Goal: Information Seeking & Learning: Learn about a topic

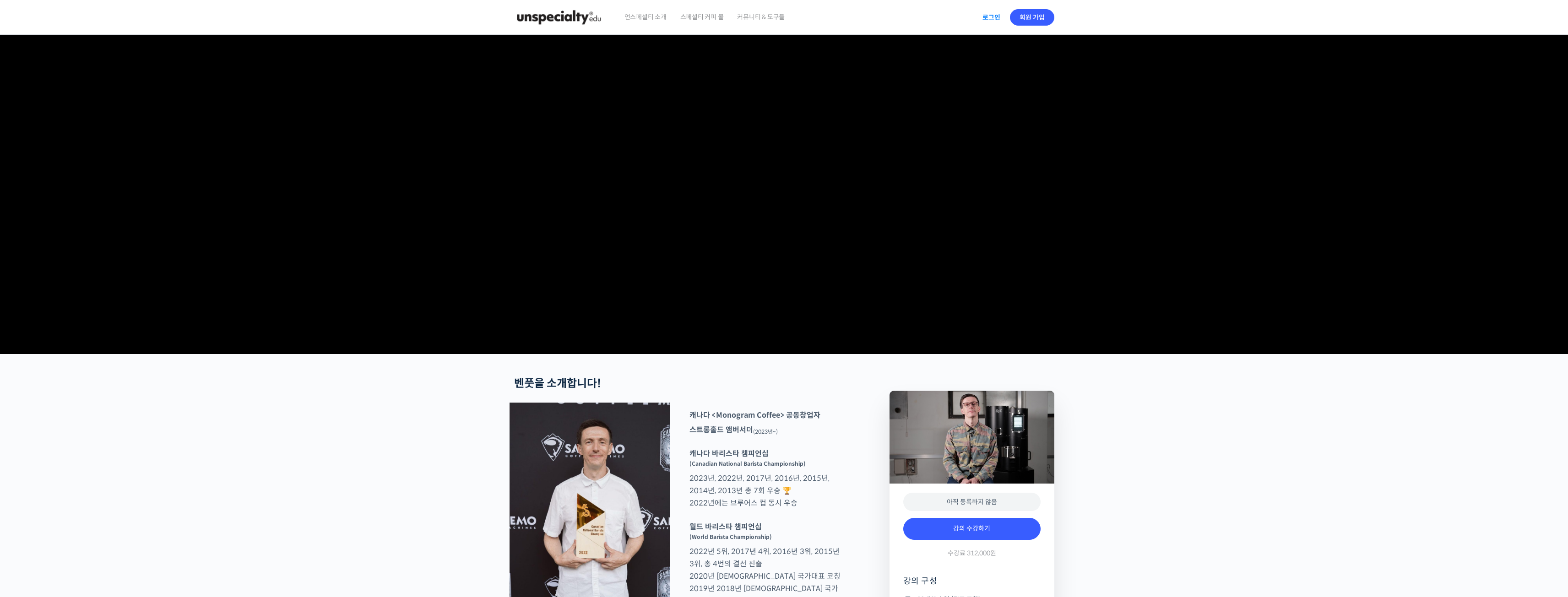
click at [992, 24] on link "로그인" at bounding box center [991, 17] width 29 height 21
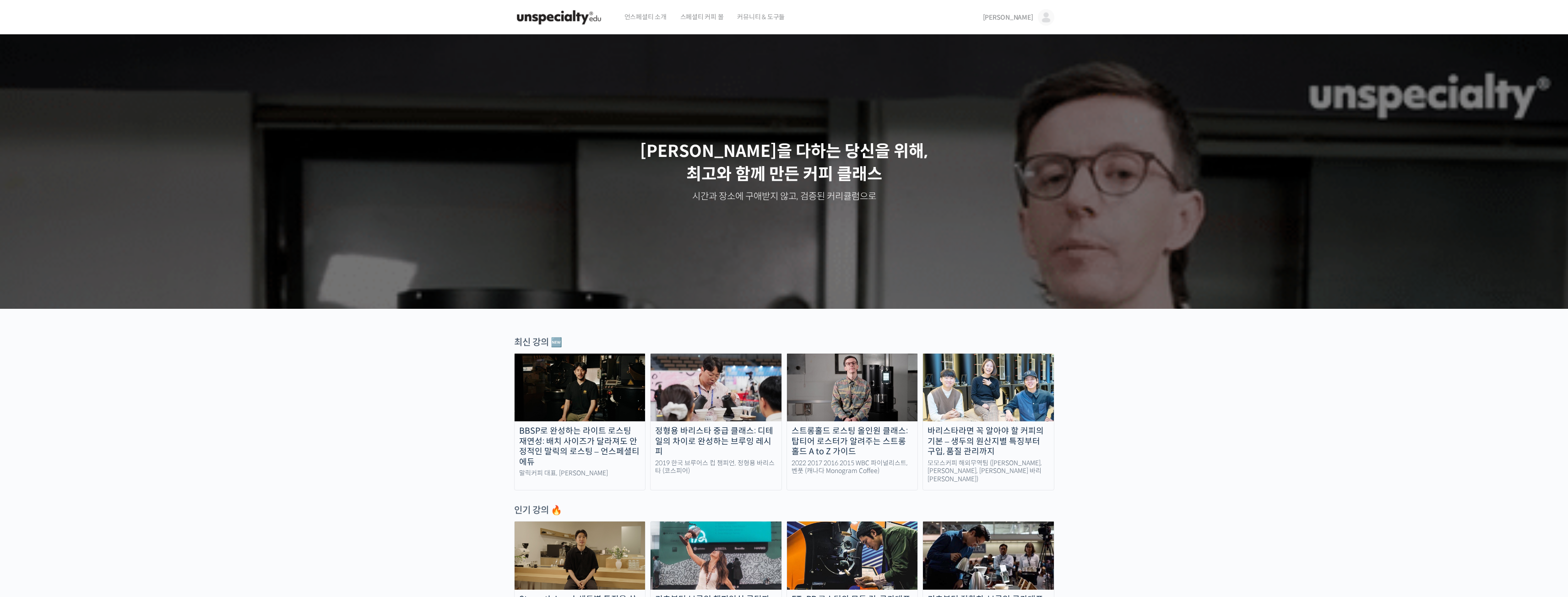
click at [1028, 20] on span "[PERSON_NAME]" at bounding box center [1008, 17] width 50 height 8
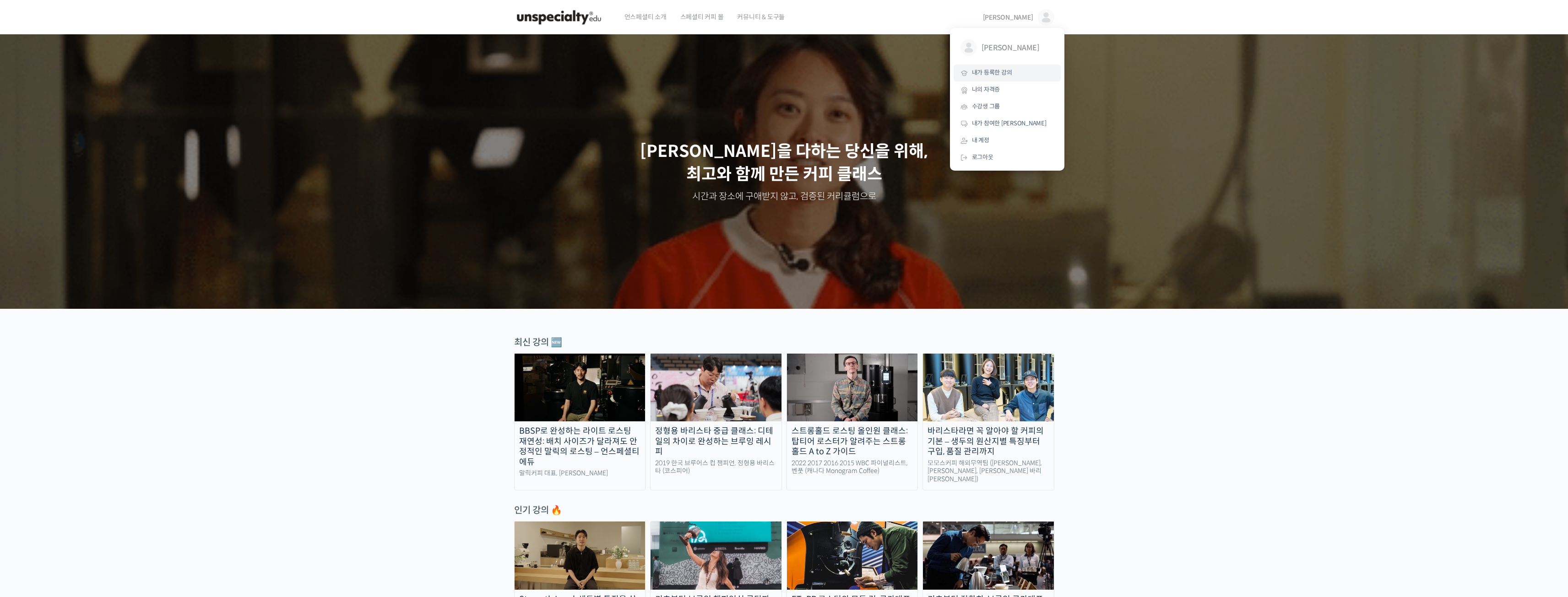
click at [1001, 73] on span "내가 등록한 강의" at bounding box center [992, 72] width 40 height 8
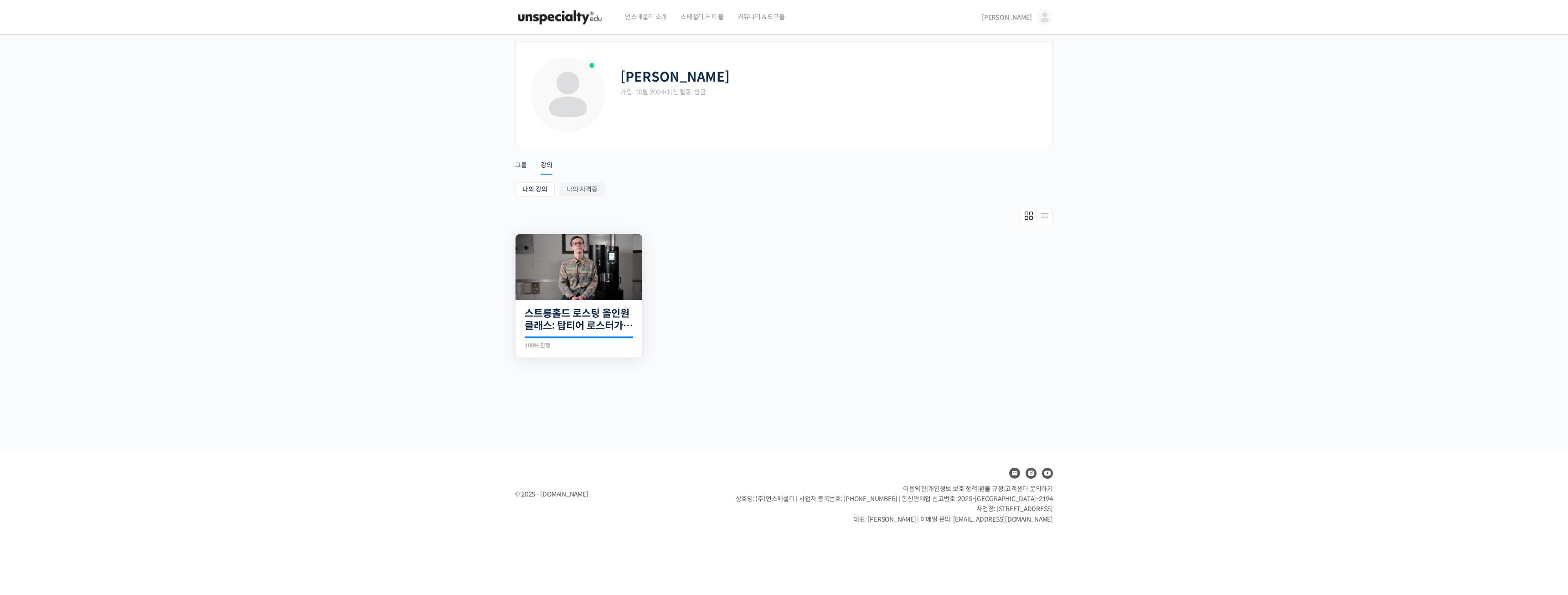
click at [609, 278] on img at bounding box center [579, 267] width 127 height 66
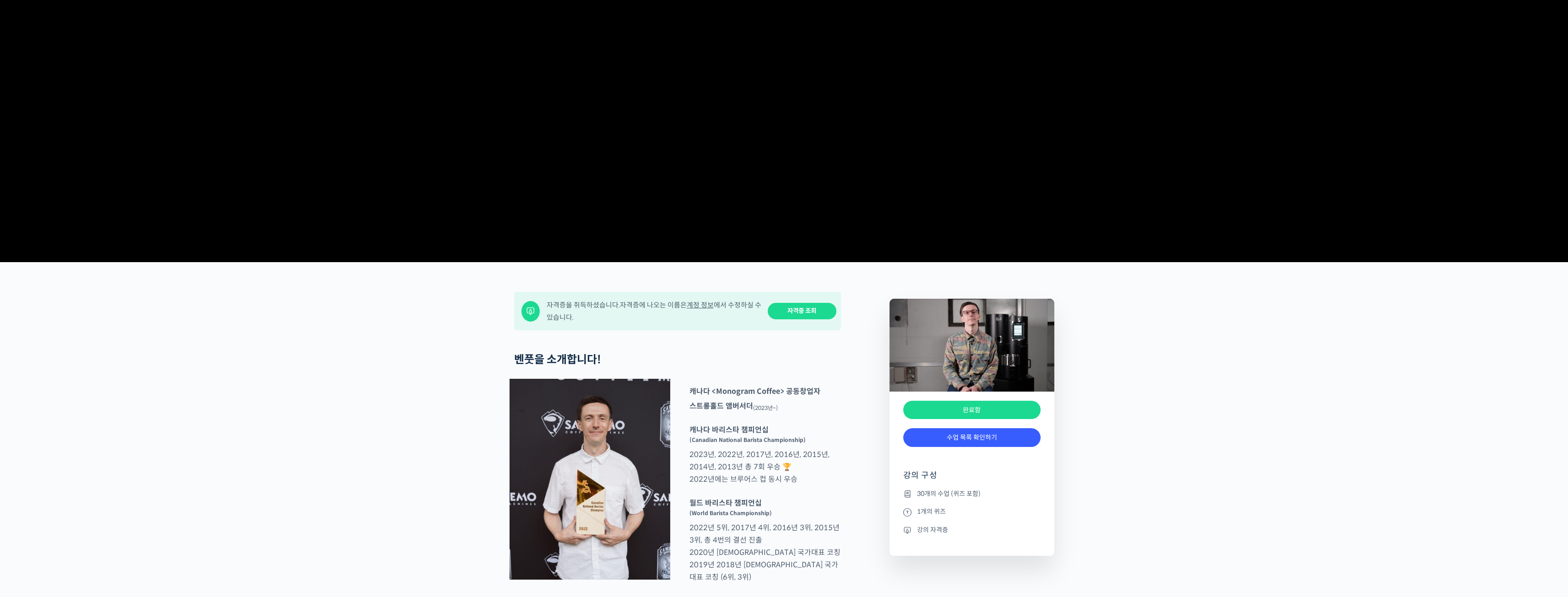
scroll to position [137, 0]
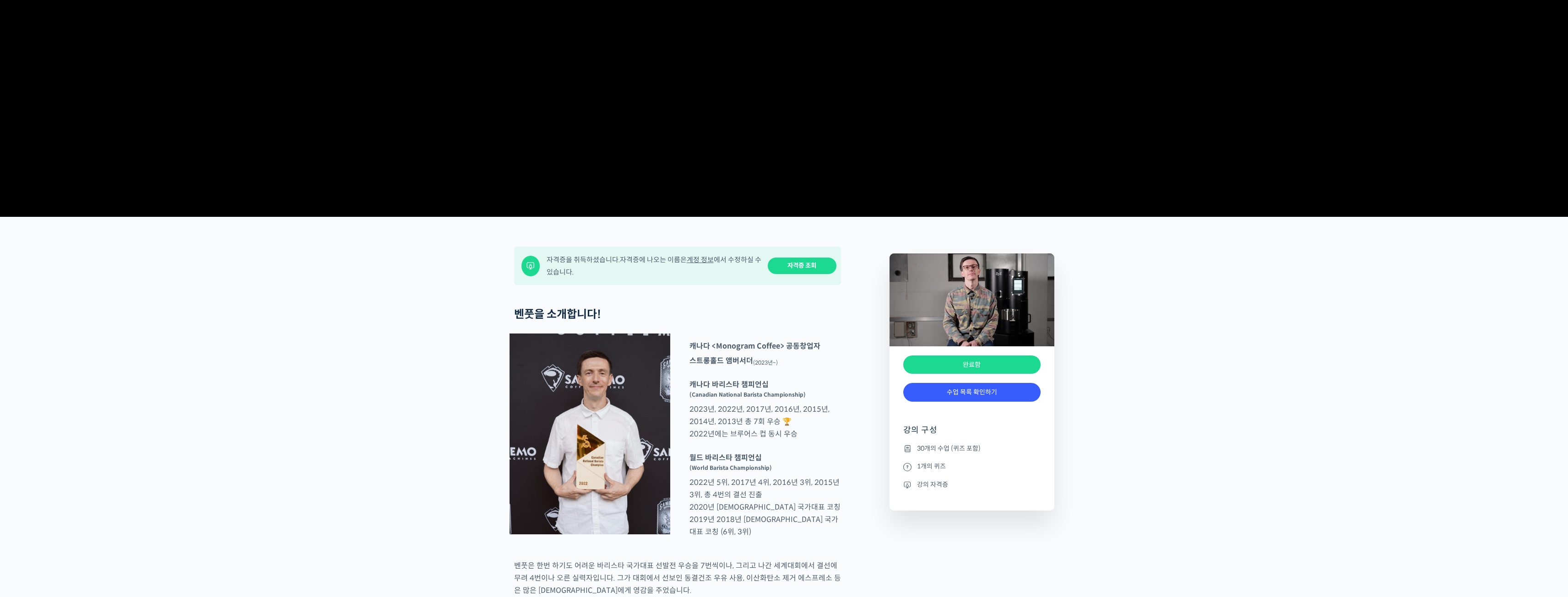
click at [830, 274] on link "자격증 조회" at bounding box center [802, 266] width 68 height 17
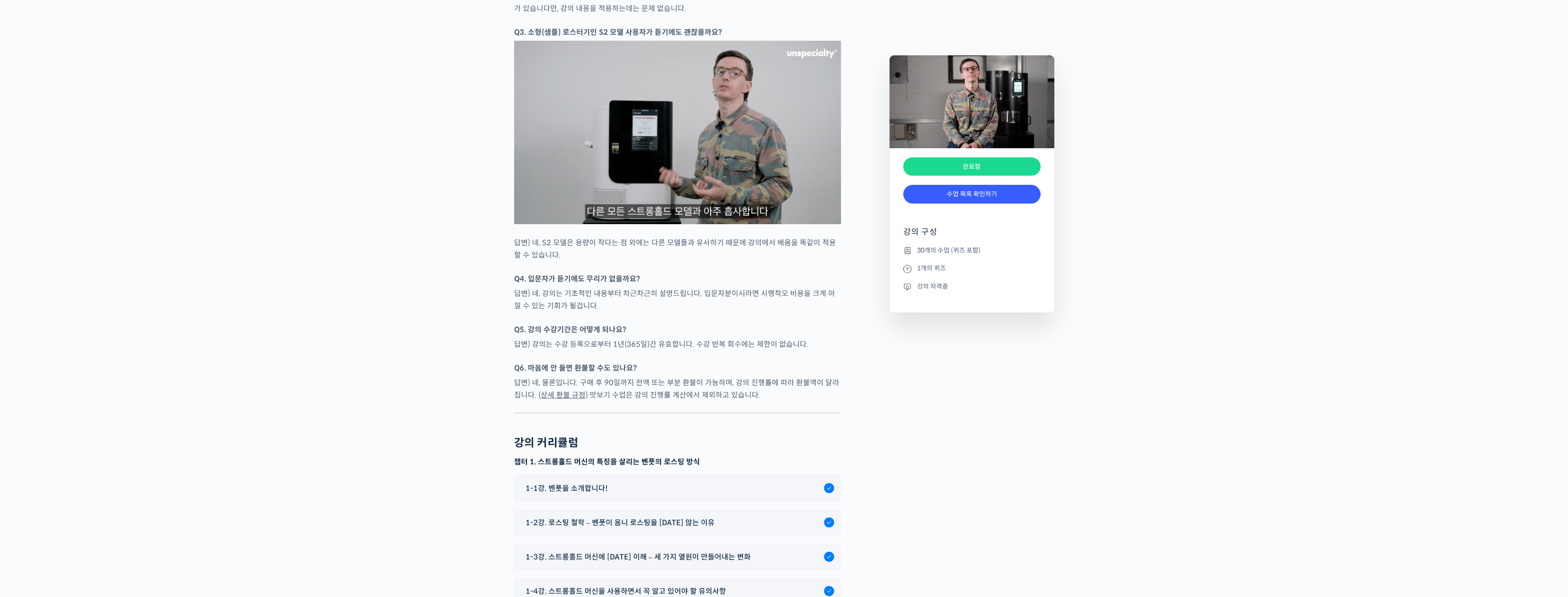
scroll to position [4073, 0]
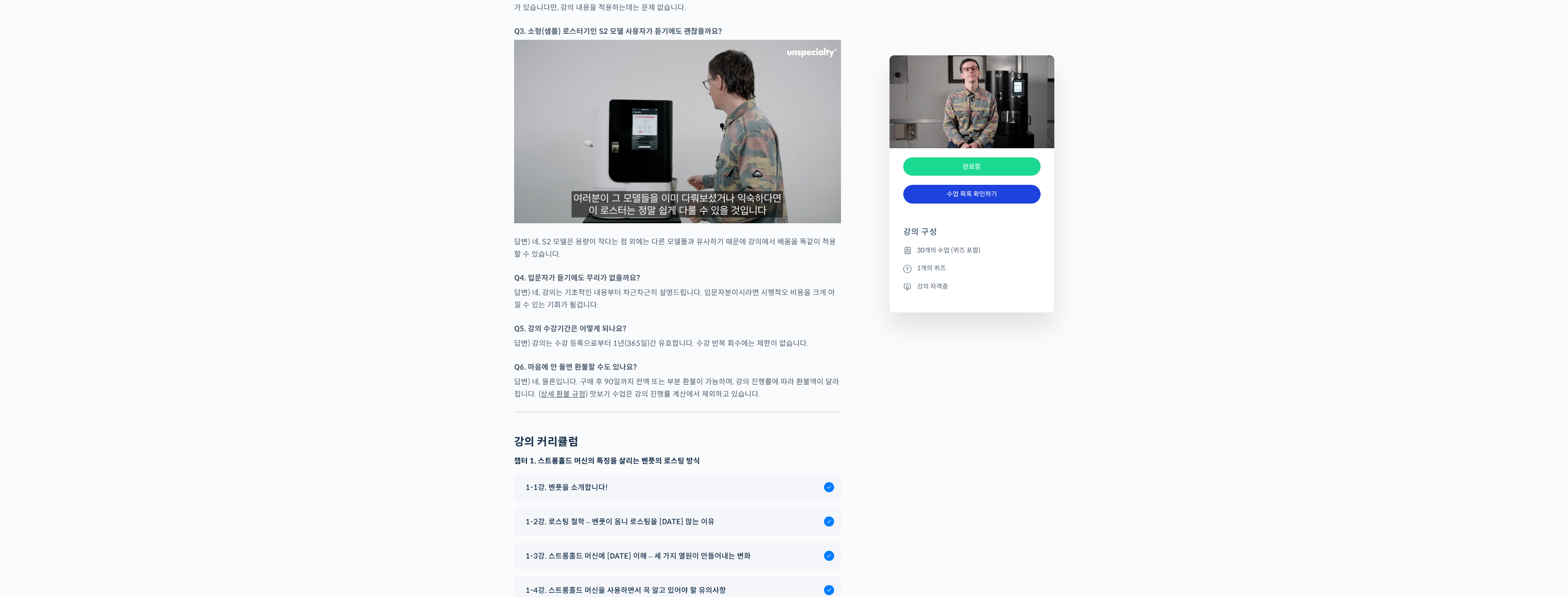
click at [969, 192] on link "수업 목록 확인하기" at bounding box center [971, 194] width 138 height 19
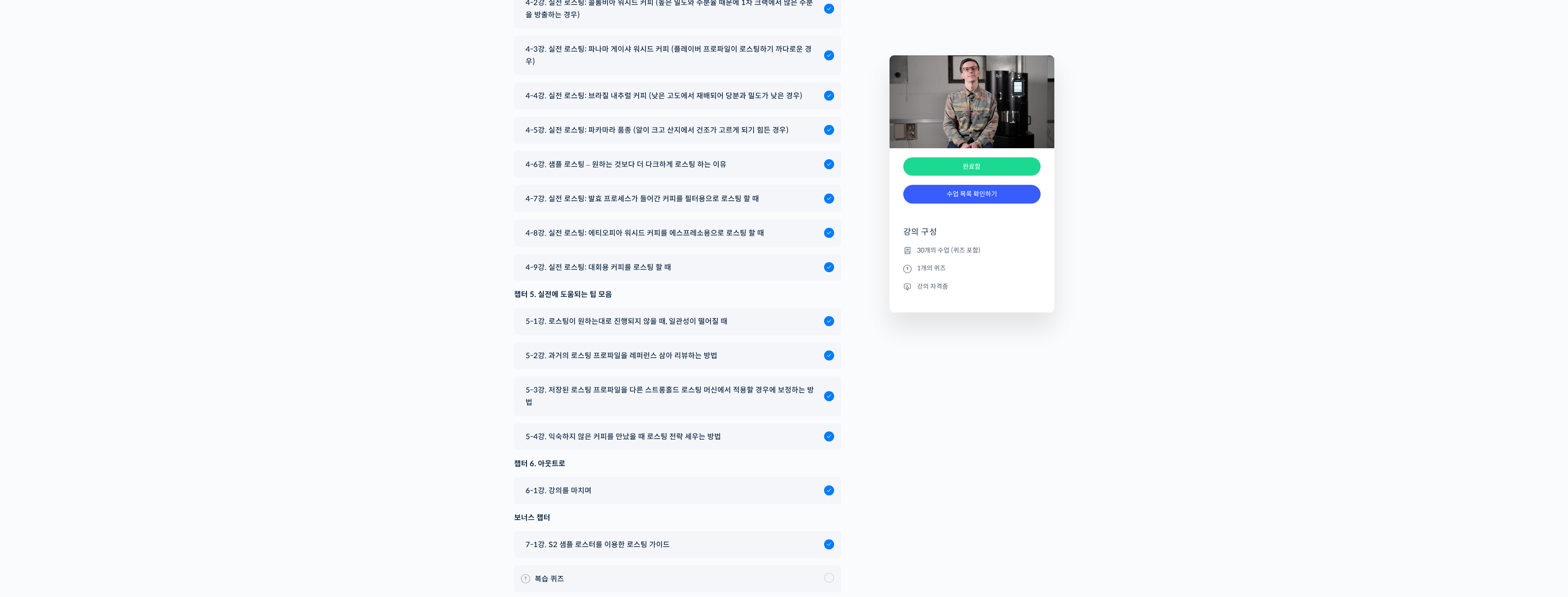
scroll to position [5295, 0]
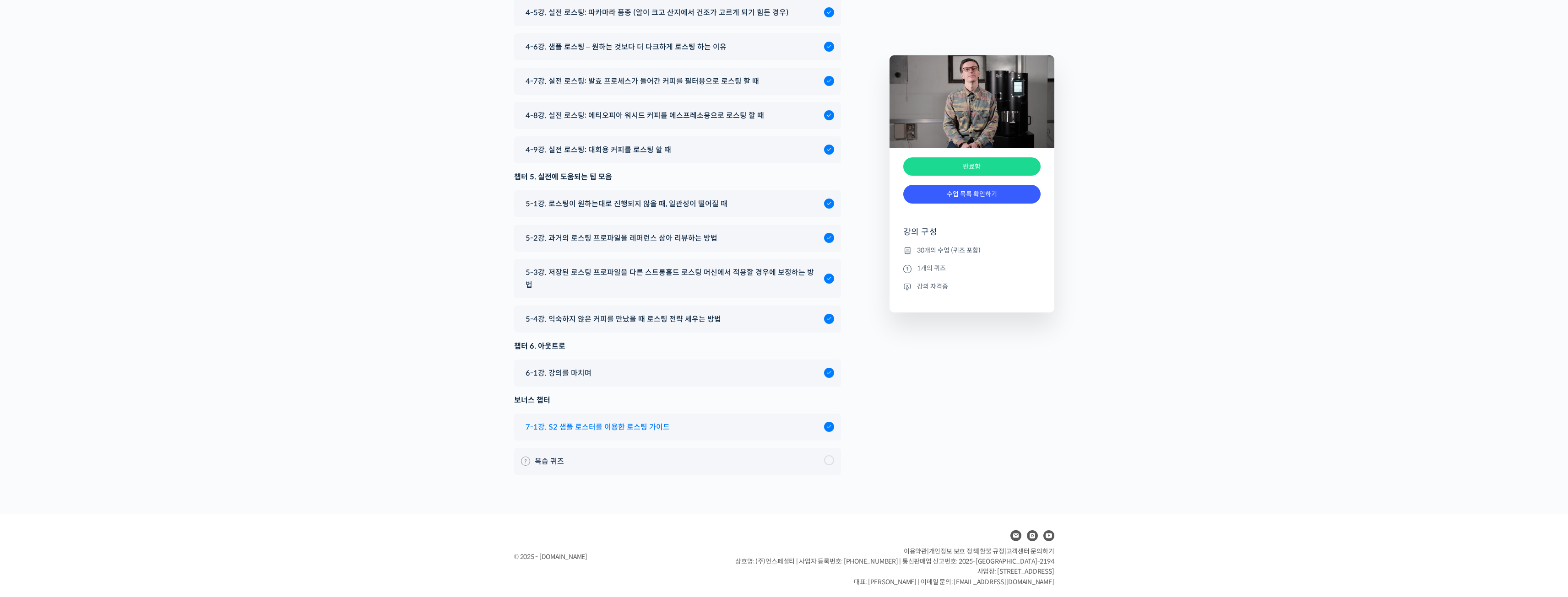
click at [592, 427] on span "7-1강. S2 샘플 로스터를 이용한 로스팅 가이드" at bounding box center [598, 427] width 144 height 12
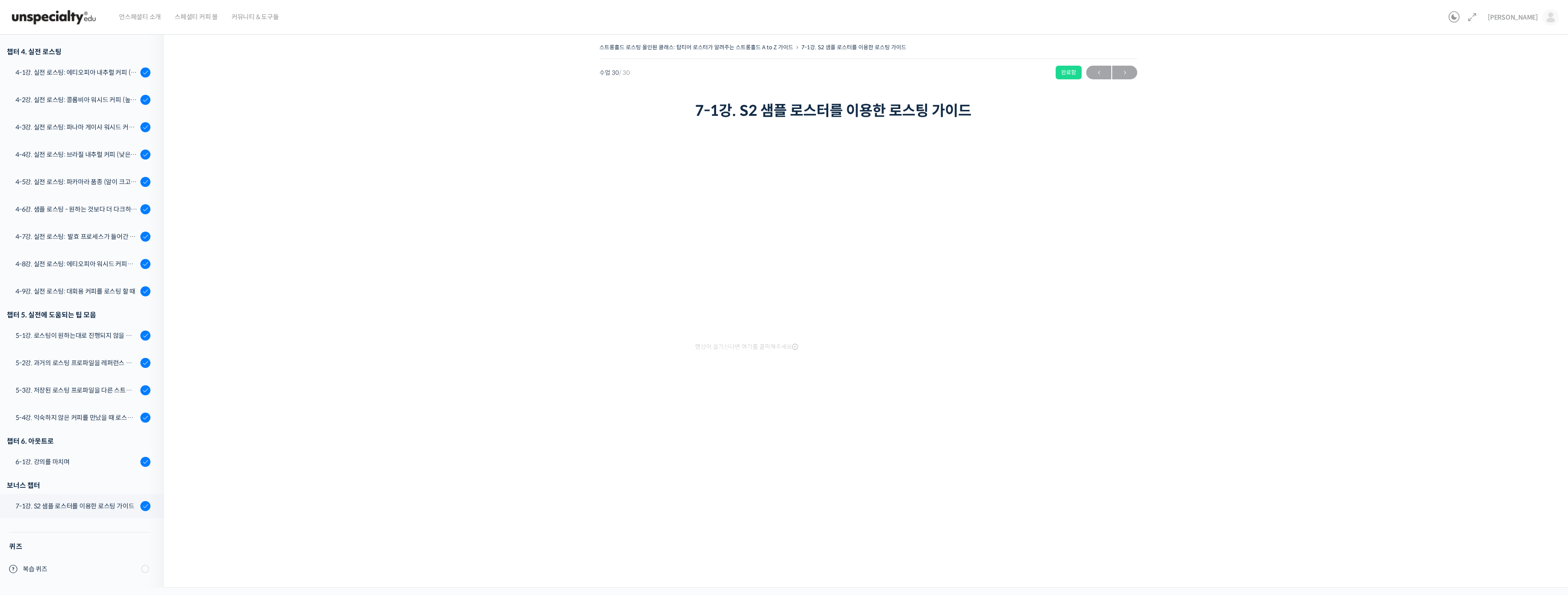
scroll to position [521, 0]
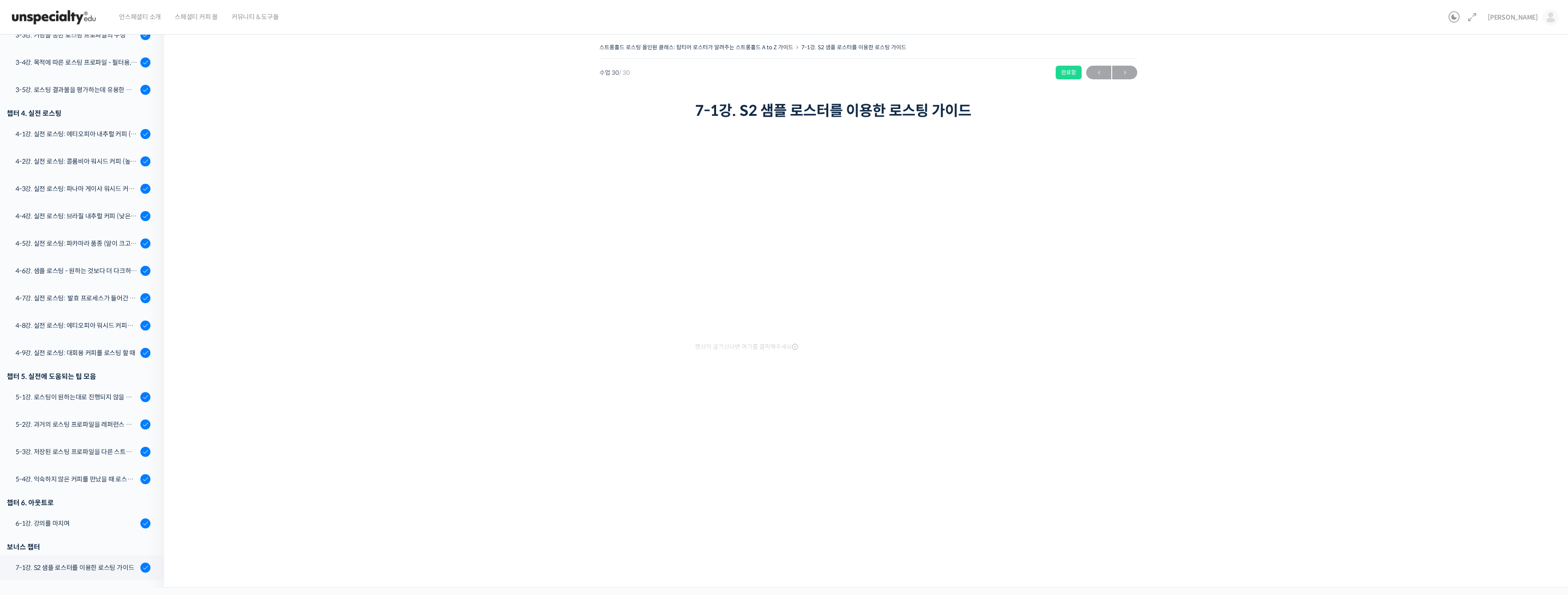
click at [460, 418] on div "스트롱홀드 로스팅 올인원 클래스: 탑티어 로스터가 알려주는 스트롱홀드 A to Z 가이드 7-1강. S2 샘플 로스터를 이용한 로스팅 가이드 …" at bounding box center [869, 308] width 1409 height 560
click at [617, 140] on div "스트롱홀드 로스팅 올인원 클래스: 탑티어 로스터가 알려주는 스트롱홀드 A to Z 가이드 7-1강. S2 샘플 로스터를 이용한 로스팅 가이드 …" at bounding box center [868, 218] width 1317 height 354
